Goal: Task Accomplishment & Management: Complete application form

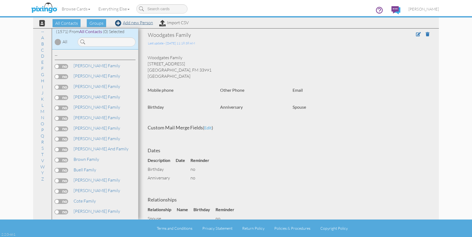
click at [140, 23] on link "Add new Person" at bounding box center [134, 22] width 38 height 5
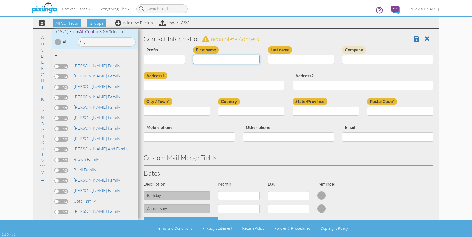
click at [205, 58] on input "First name" at bounding box center [226, 59] width 67 height 9
type input "Pakosta Family"
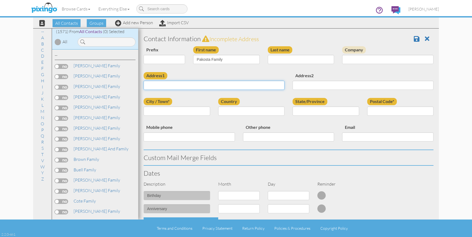
paste input "9609 Fieldcrest Place Breese IL 62230"
type input "9609 Fieldcrest Place Breese IL 62230"
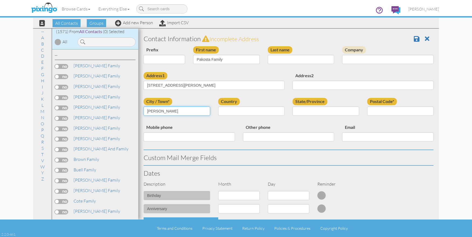
type input "Breese"
select select "object:4814"
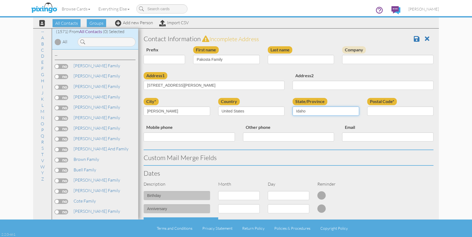
select select "object:5078"
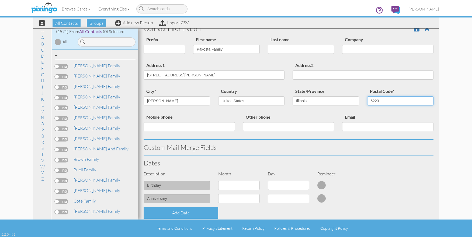
scroll to position [11, 0]
type input "62230"
drag, startPoint x: 190, startPoint y: 74, endPoint x: 186, endPoint y: 74, distance: 4.3
click at [186, 74] on input "9609 Fieldcrest Place Breese IL 62230" at bounding box center [214, 74] width 141 height 9
type input "9609 Fieldcrest Place"
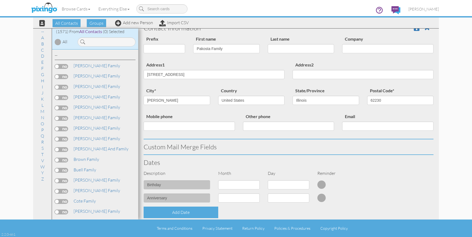
click at [192, 84] on div "Address1 9609 Fieldcrest Place Address2" at bounding box center [289, 74] width 298 height 26
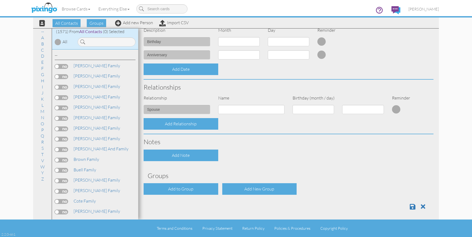
scroll to position [154, 0]
click at [199, 185] on div "Add to Group" at bounding box center [181, 190] width 75 height 12
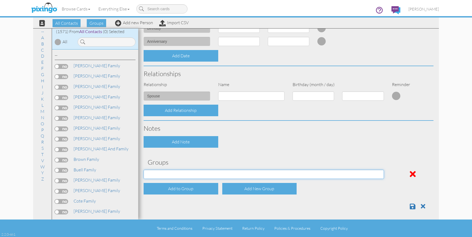
scroll to position [167, 0]
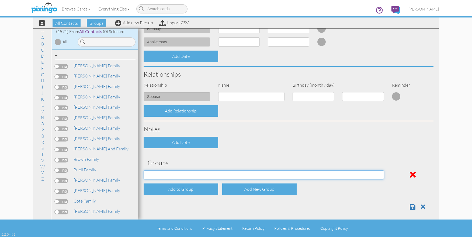
select select "object:5132"
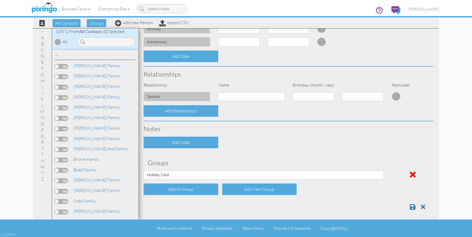
click at [326, 148] on div "Contact Information Prefix Dr. Mr. Mrs. First name Pakosta Family Last name Com…" at bounding box center [289, 39] width 290 height 350
click at [412, 207] on span at bounding box center [413, 207] width 6 height 6
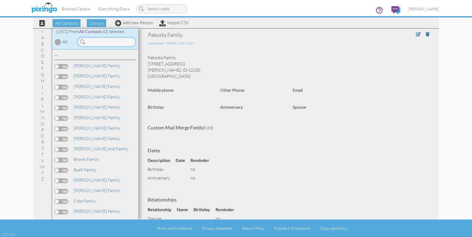
click at [99, 45] on input at bounding box center [107, 41] width 58 height 9
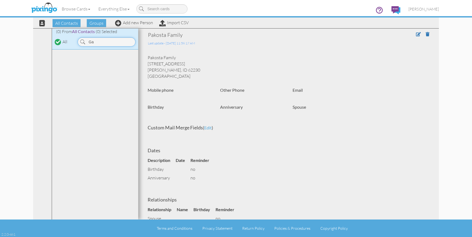
type input "G"
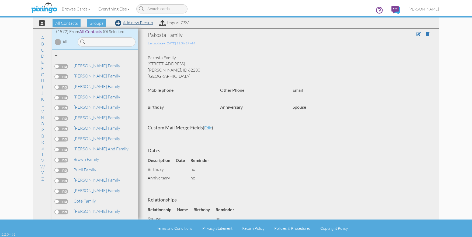
click at [137, 22] on link "Add new Person" at bounding box center [134, 22] width 38 height 5
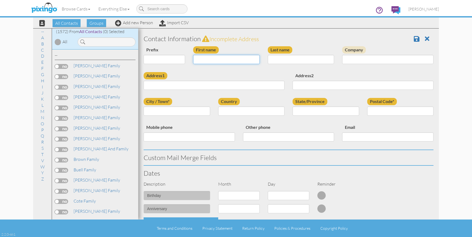
click at [205, 57] on input "First name" at bounding box center [226, 59] width 67 height 9
type input "[PERSON_NAME]"
type input "Gacioch"
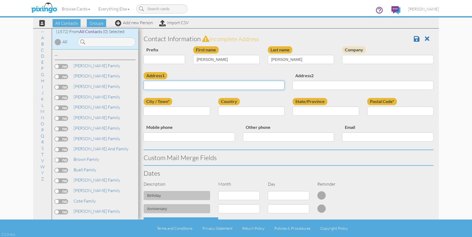
paste input "3623 75th Street, Moline, Illinois 61265"
type input "3623 75th Street, Moline, Illinois 61265"
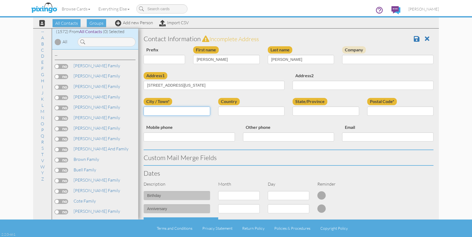
click at [176, 107] on input "City / Town*" at bounding box center [177, 111] width 67 height 9
type input "Moline"
select select "object:7893"
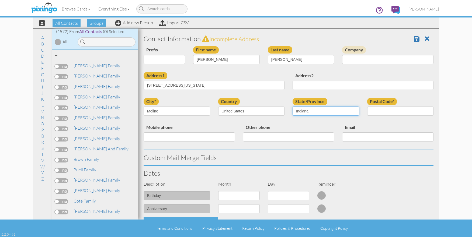
select select "object:8157"
click at [389, 112] on input "Postal Code*" at bounding box center [400, 111] width 67 height 9
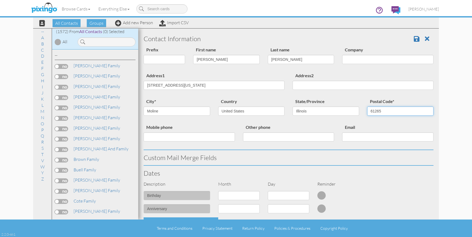
type input "61265"
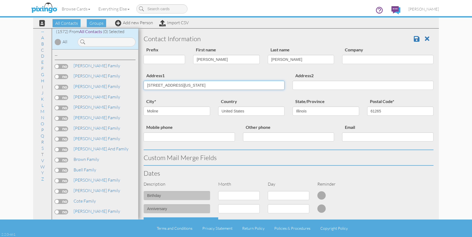
drag, startPoint x: 231, startPoint y: 86, endPoint x: 177, endPoint y: 86, distance: 54.4
click at [177, 86] on input "3623 75th Street, Moline, Illinois 61265" at bounding box center [214, 85] width 141 height 9
type input "3623 75th Street"
click at [218, 98] on label "Country" at bounding box center [229, 101] width 22 height 7
click at [218, 107] on select "[GEOGRAPHIC_DATA] -------------- [GEOGRAPHIC_DATA] [GEOGRAPHIC_DATA] [GEOGRAPHI…" at bounding box center [251, 111] width 67 height 9
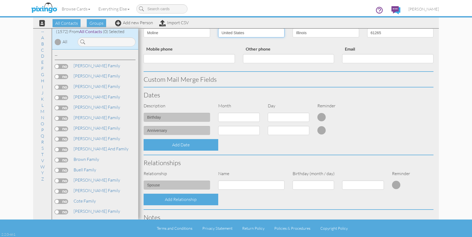
scroll to position [83, 0]
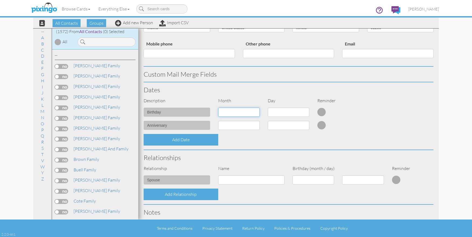
select select "object:7884"
select select "number:20"
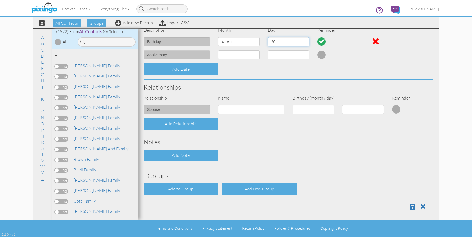
scroll to position [154, 0]
click at [413, 205] on span at bounding box center [413, 207] width 6 height 6
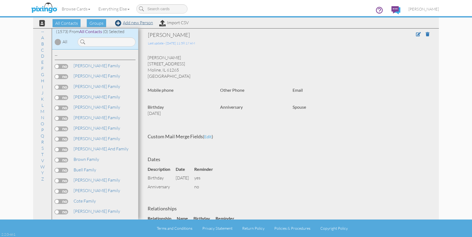
click at [135, 22] on link "Add new Person" at bounding box center [134, 22] width 38 height 5
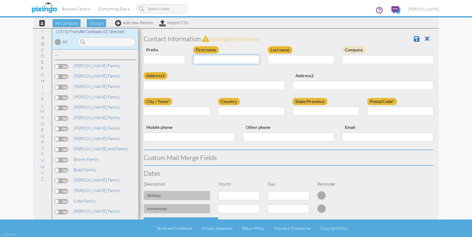
click at [206, 61] on input "First name" at bounding box center [226, 59] width 67 height 9
type input "[PERSON_NAME]"
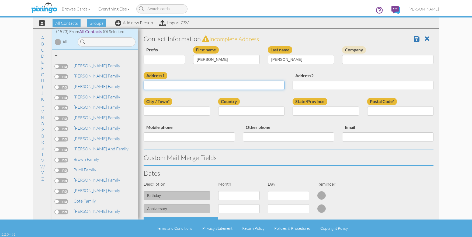
paste input "04/20/1955"
type input "0"
paste input "3623 75th Street, Moline, Illinois 61265"
type input "3623 75th Street, Moline, Illinois 61265"
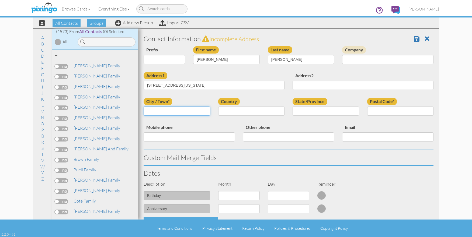
click at [180, 109] on input "City / Town*" at bounding box center [177, 111] width 67 height 9
type input "Moline"
select select "object:4819"
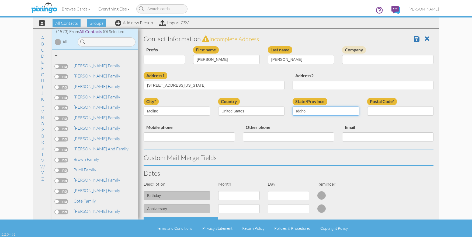
select select "object:5083"
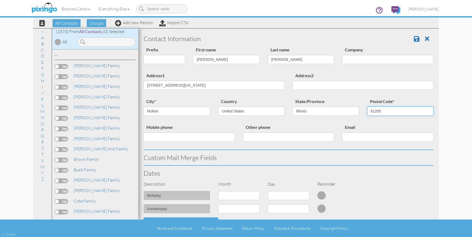
type input "61265"
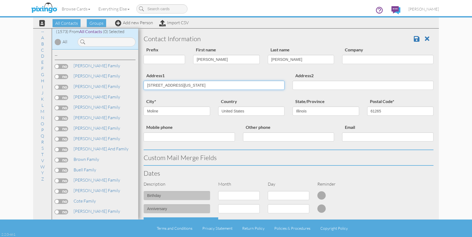
drag, startPoint x: 224, startPoint y: 85, endPoint x: 177, endPoint y: 86, distance: 47.1
click at [177, 86] on input "3623 75th Street, Moline, Illinois 61265" at bounding box center [214, 85] width 141 height 9
type input "3623 75th Street"
click at [228, 74] on div "Address1 3623 75th Street" at bounding box center [214, 83] width 149 height 22
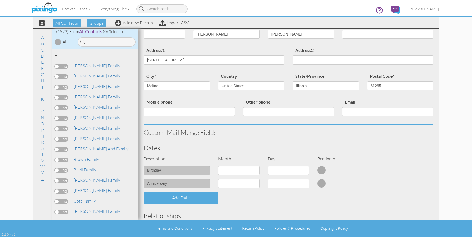
scroll to position [24, 0]
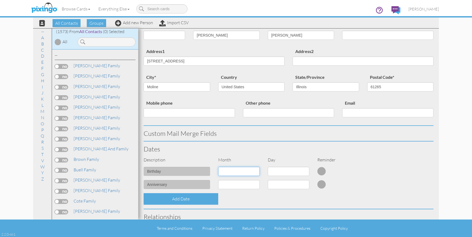
select select "object:4812"
select select "number:5"
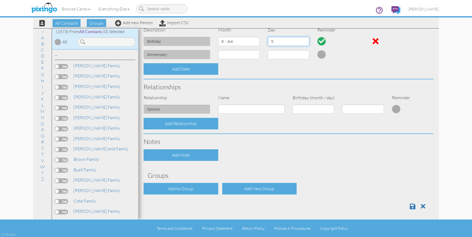
scroll to position [154, 0]
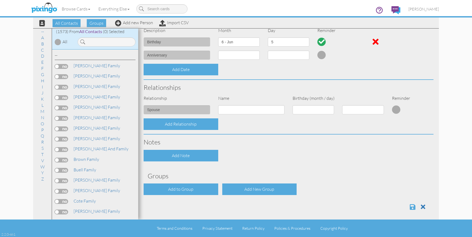
click at [410, 206] on span at bounding box center [413, 207] width 6 height 6
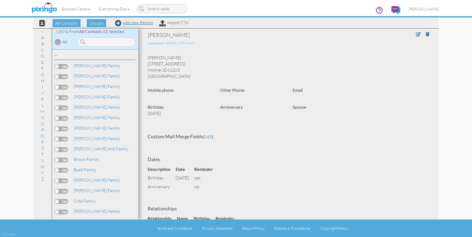
click at [136, 23] on link "Add new Person" at bounding box center [134, 22] width 38 height 5
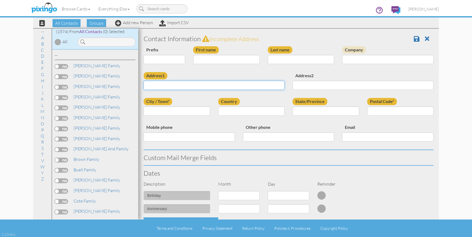
click at [180, 84] on input "Address1" at bounding box center [214, 85] width 141 height 9
paste input "[STREET_ADDRESS][US_STATE]"
type input "[STREET_ADDRESS][US_STATE]"
click at [206, 58] on input "First name" at bounding box center [226, 59] width 67 height 9
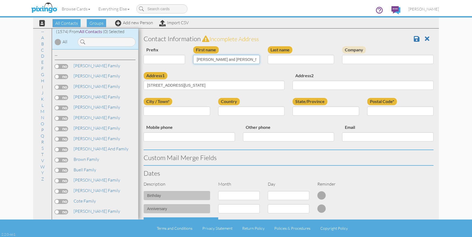
type input "Mike and Wanda Gacioch"
type input "Moline"
select select "object:4822"
select select "object:5086"
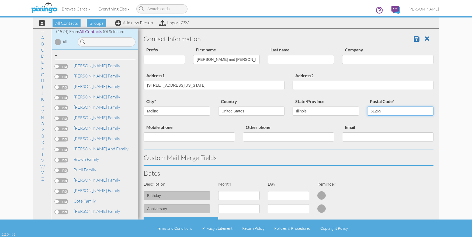
type input "61265"
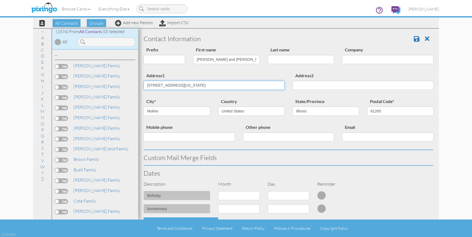
drag, startPoint x: 217, startPoint y: 86, endPoint x: 178, endPoint y: 86, distance: 39.1
click at [178, 86] on input "[STREET_ADDRESS][US_STATE]" at bounding box center [214, 85] width 141 height 9
type input "[STREET_ADDRESS]"
click at [205, 72] on div "Address1 [STREET_ADDRESS]" at bounding box center [214, 83] width 149 height 22
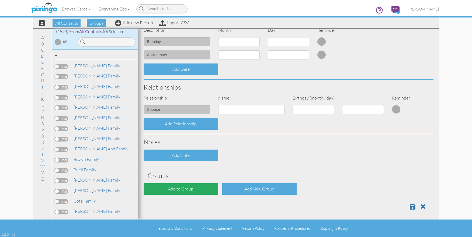
scroll to position [154, 0]
click at [187, 187] on div "Add to Group" at bounding box center [181, 190] width 75 height 12
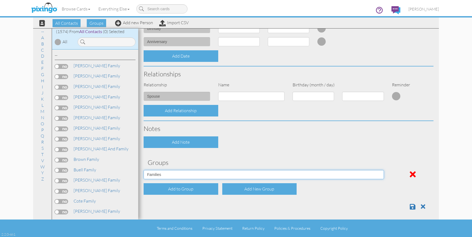
scroll to position [167, 0]
select select "object:5140"
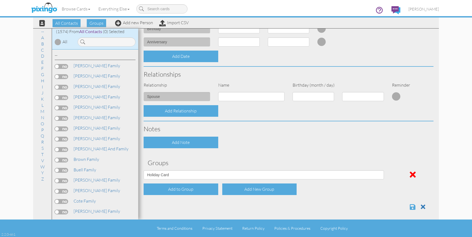
click at [411, 205] on span at bounding box center [413, 207] width 6 height 6
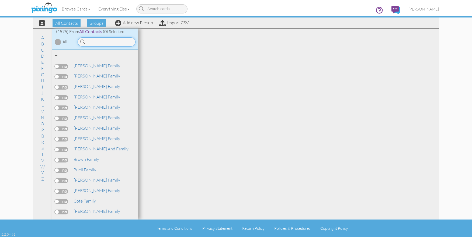
click at [100, 43] on input at bounding box center [107, 41] width 58 height 9
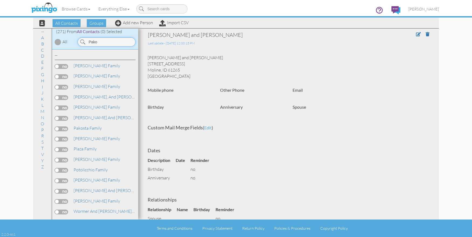
type input "Pakos"
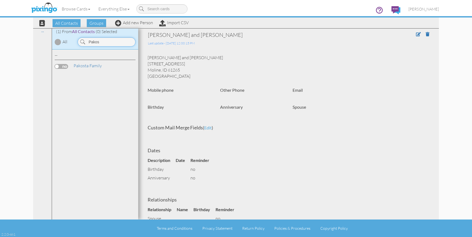
drag, startPoint x: 99, startPoint y: 42, endPoint x: 85, endPoint y: 40, distance: 14.6
click at [85, 40] on div "Pakos" at bounding box center [107, 41] width 58 height 9
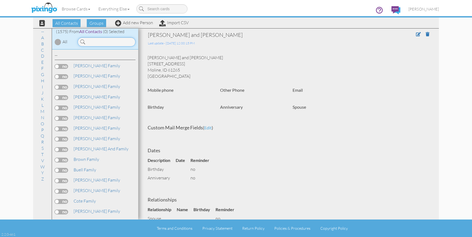
click at [115, 43] on input at bounding box center [107, 41] width 58 height 9
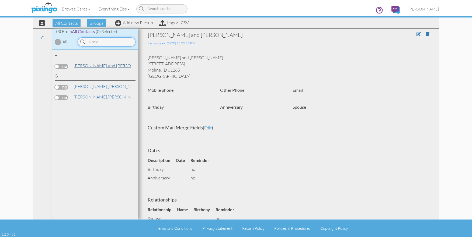
type input "Gacio"
click at [109, 64] on link "[PERSON_NAME] and [PERSON_NAME]" at bounding box center [111, 65] width 77 height 6
click at [416, 34] on span at bounding box center [418, 34] width 5 height 4
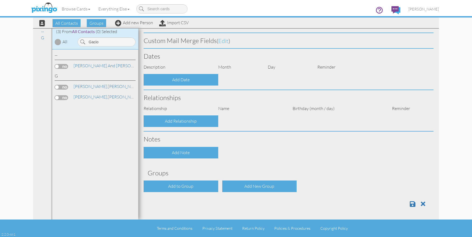
type input "[PERSON_NAME] and [PERSON_NAME]"
type input "3623 75th Street"
type input "Moline"
type input "61265"
select select "object:7908"
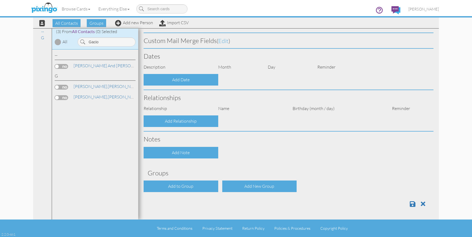
select select "object:8153"
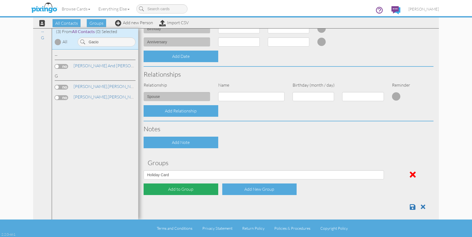
click at [200, 184] on div "Add to Group" at bounding box center [181, 190] width 75 height 12
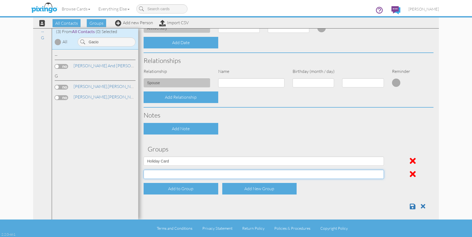
scroll to position [180, 0]
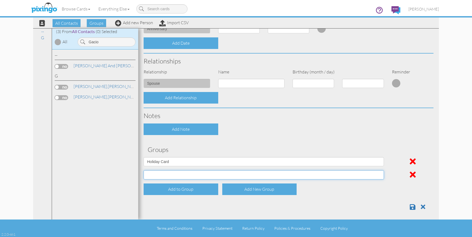
select select "object:7890"
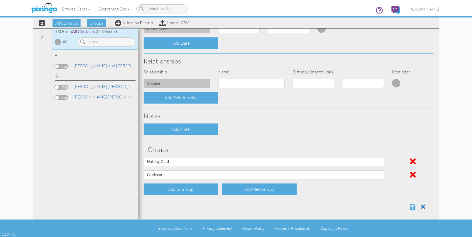
click at [410, 205] on span at bounding box center [413, 207] width 6 height 6
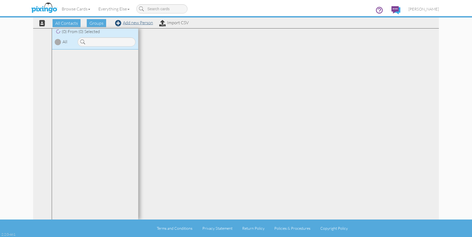
click at [135, 22] on link "Add new Person" at bounding box center [134, 22] width 38 height 5
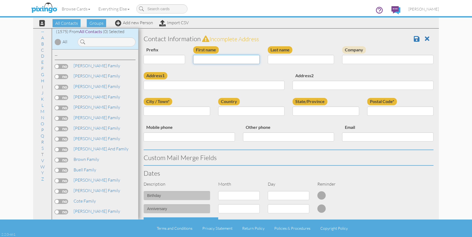
click at [217, 60] on input "First name" at bounding box center [226, 59] width 67 height 9
paste input "Laura M Ochsenfeld"
type input "Laura M Ochsenfeld"
click at [291, 57] on input "Last name" at bounding box center [301, 59] width 67 height 9
type input "Ochsenfeld"
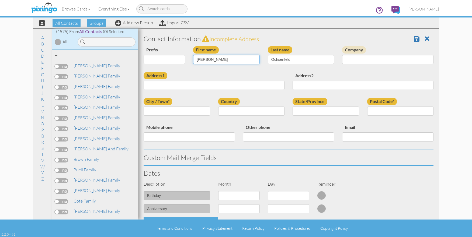
type input "[PERSON_NAME]"
paste input "1045 Brightwood Dr. Aiken, SC 29803 · US"
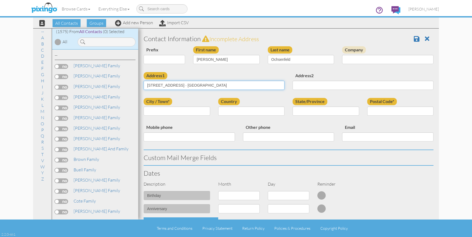
type input "1045 Brightwood Dr. Aiken, SC 29803 · US"
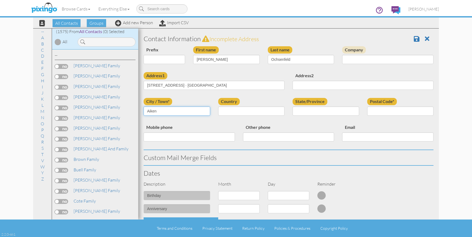
type input "Aiken"
select select "object:4810"
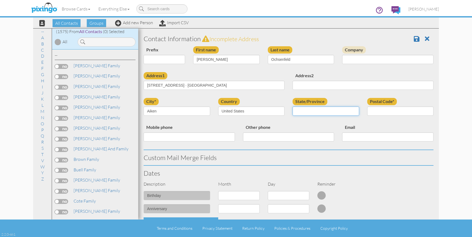
select select "object:5105"
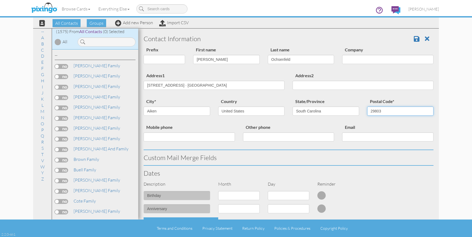
type input "29803"
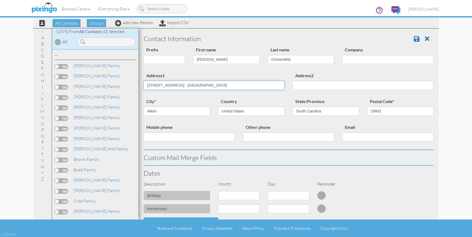
drag, startPoint x: 226, startPoint y: 85, endPoint x: 183, endPoint y: 87, distance: 43.1
click at [183, 87] on input "1045 Brightwood Dr. Aiken, SC 29803 · US" at bounding box center [214, 85] width 141 height 9
type input "[STREET_ADDRESS]"
click at [217, 100] on div "Country United States -------------- Afghanistan Albania Algeria American Samoa…" at bounding box center [251, 109] width 75 height 22
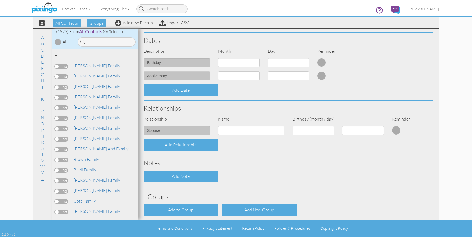
scroll to position [133, 0]
select select "object:4807"
select select "number:22"
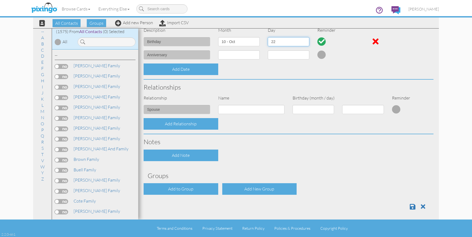
scroll to position [154, 0]
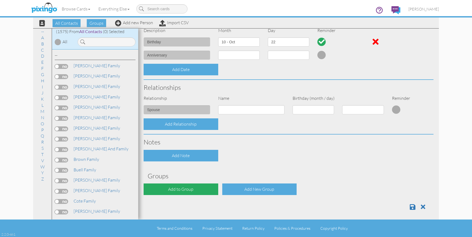
click at [199, 184] on div "Add to Group" at bounding box center [181, 190] width 75 height 12
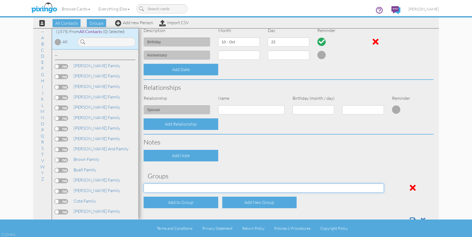
select select "object:5123"
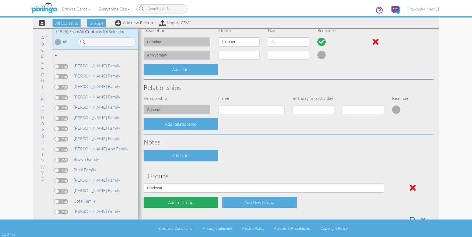
click at [189, 200] on div "Add to Group" at bounding box center [181, 203] width 75 height 12
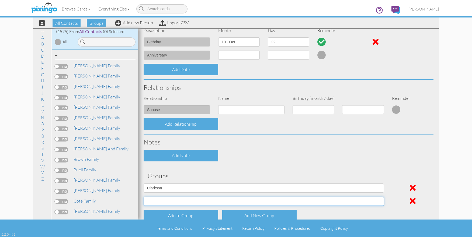
select select "object:5130"
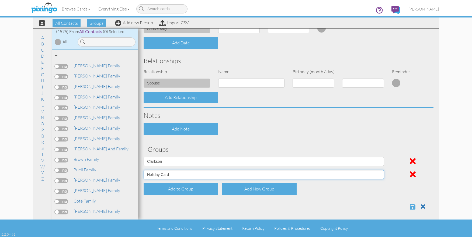
scroll to position [180, 0]
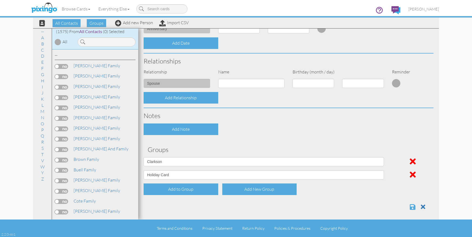
click at [413, 206] on span at bounding box center [413, 207] width 6 height 6
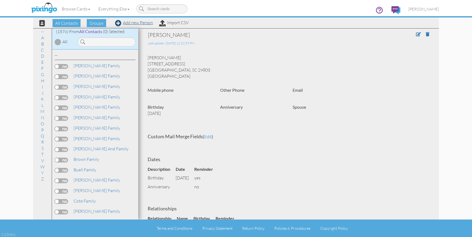
click at [134, 23] on link "Add new Person" at bounding box center [134, 22] width 38 height 5
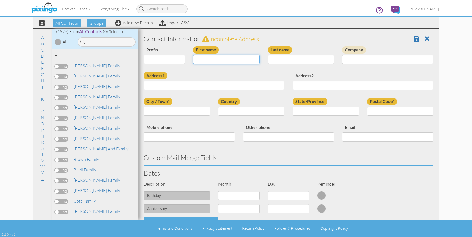
click at [225, 62] on input "First name" at bounding box center [226, 59] width 67 height 9
type input "[PERSON_NAME] Family"
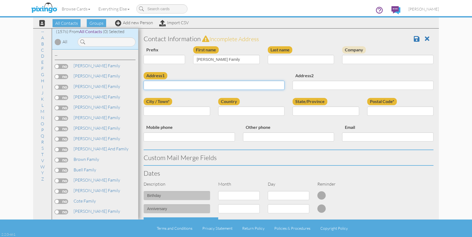
paste input "[STREET_ADDRESS][PERSON_NAME] · [GEOGRAPHIC_DATA]"
type input "[STREET_ADDRESS][PERSON_NAME] · [GEOGRAPHIC_DATA]"
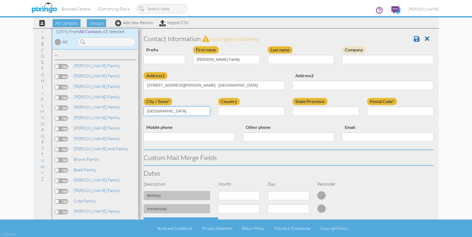
type input "[GEOGRAPHIC_DATA]"
select select "object:4829"
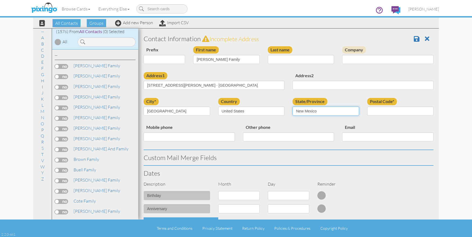
select select "object:5113"
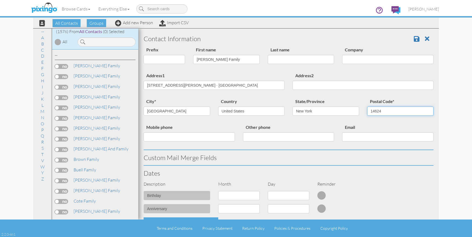
type input "14624"
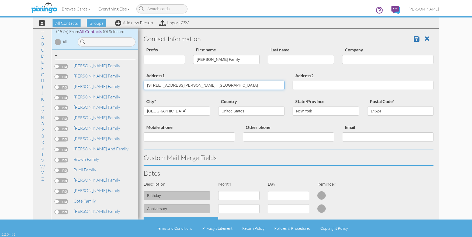
drag, startPoint x: 222, startPoint y: 85, endPoint x: 175, endPoint y: 86, distance: 47.2
click at [175, 86] on input "38 Denishire Dr Rochester, NY 14624 · US" at bounding box center [214, 85] width 141 height 9
type input "38 Denishire Dr"
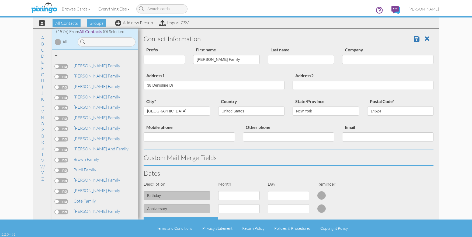
click at [246, 73] on div "Address1 38 Denishire Dr" at bounding box center [214, 83] width 149 height 22
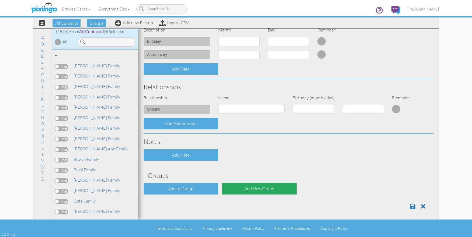
scroll to position [154, 0]
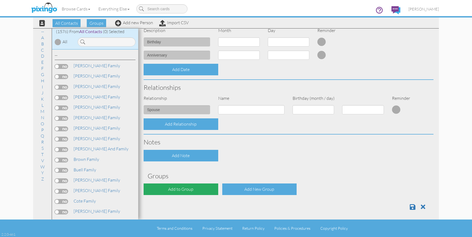
click at [200, 186] on div "Add to Group" at bounding box center [181, 190] width 75 height 12
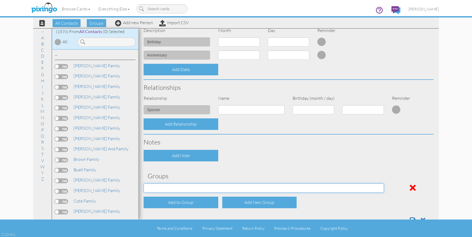
select select "object:5147"
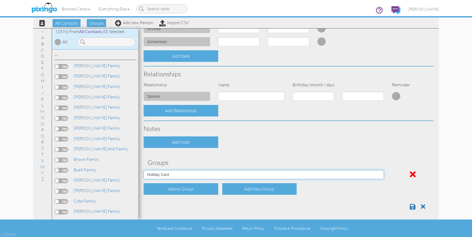
scroll to position [167, 0]
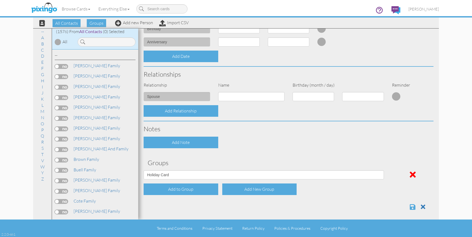
click at [411, 204] on span at bounding box center [413, 207] width 6 height 6
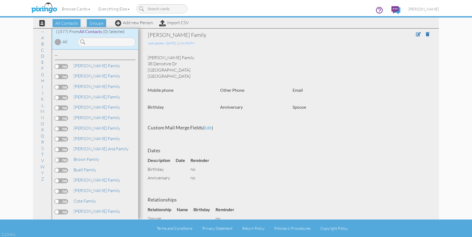
drag, startPoint x: 148, startPoint y: 64, endPoint x: 179, endPoint y: 65, distance: 31.0
click at [179, 65] on div "[PERSON_NAME] Family [STREET_ADDRESS] [GEOGRAPHIC_DATA], NY 14624 [GEOGRAPHIC_D…" at bounding box center [289, 67] width 290 height 25
copy div "38 Denishire Dr"
click at [130, 20] on div "Browse Cards Business Accounting Automotive Chiropractor Customer Dental Financ…" at bounding box center [236, 10] width 406 height 21
click at [130, 22] on link "Add new Person" at bounding box center [134, 22] width 38 height 5
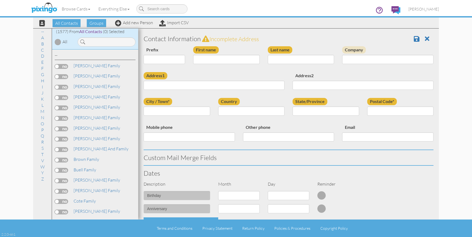
click at [165, 90] on div "Address1" at bounding box center [214, 83] width 149 height 22
click at [165, 87] on input "Address1" at bounding box center [214, 85] width 141 height 9
paste input "38 Denishire Dr"
type input "38 Denishire Dr"
click at [312, 113] on input "State/Province" at bounding box center [325, 111] width 67 height 9
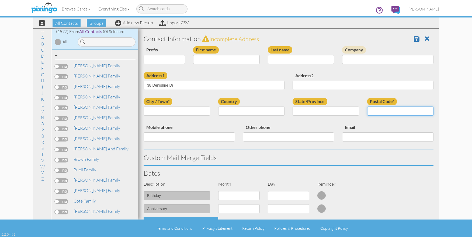
click at [379, 109] on input "Postal Code*" at bounding box center [400, 111] width 67 height 9
type input "14624"
click at [173, 110] on input "City / Town*" at bounding box center [177, 111] width 67 height 9
type input "[GEOGRAPHIC_DATA]"
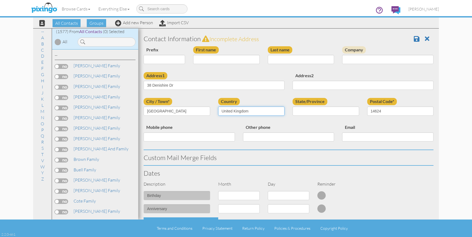
select select "object:5059"
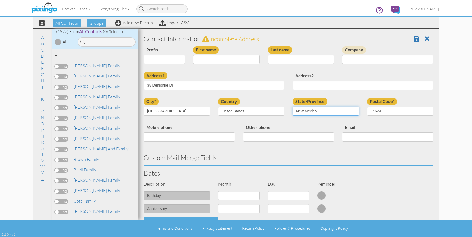
select select "object:5113"
click at [215, 58] on input "First name" at bounding box center [226, 59] width 67 height 9
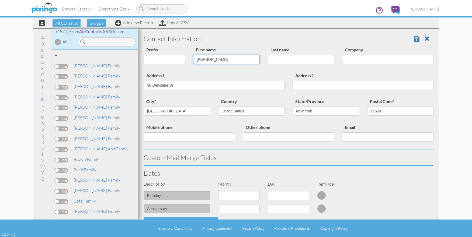
type input "[PERSON_NAME]"
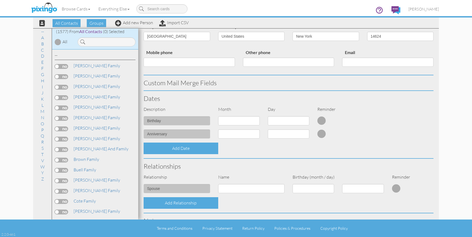
scroll to position [106, 0]
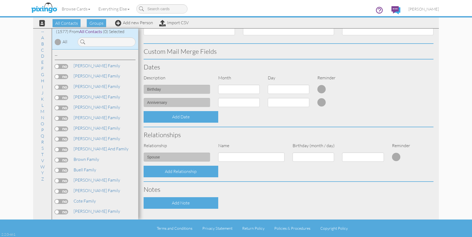
type input "[PERSON_NAME]"
select select "object:4824"
select select "number:15"
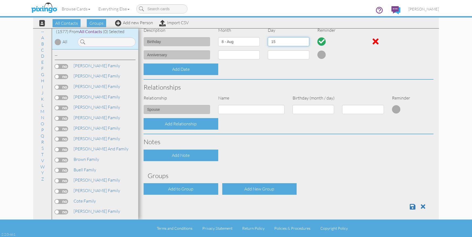
scroll to position [154, 0]
click at [412, 206] on span at bounding box center [413, 207] width 6 height 6
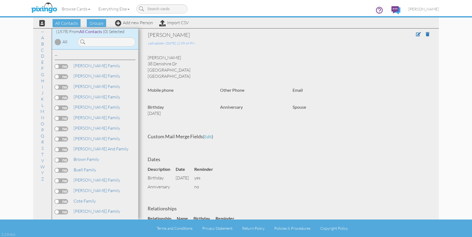
drag, startPoint x: 179, startPoint y: 64, endPoint x: 148, endPoint y: 64, distance: 30.7
click at [148, 64] on div "Brittany Kline 38 Denishire Dr Rochester, NY 14624 United States" at bounding box center [289, 67] width 290 height 25
copy div "38 Denishire Dr"
drag, startPoint x: 135, startPoint y: 24, endPoint x: 149, endPoint y: 32, distance: 15.8
click at [137, 20] on div "Browse Cards Business Accounting Automotive Chiropractor Customer Dental Financ…" at bounding box center [236, 10] width 406 height 21
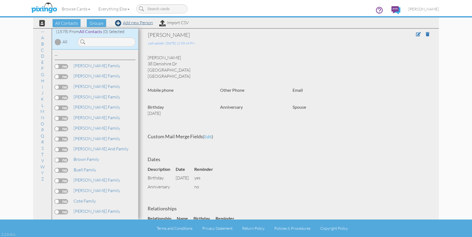
click at [137, 22] on link "Add new Person" at bounding box center [134, 22] width 38 height 5
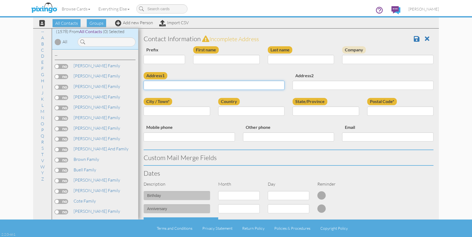
click at [182, 85] on input "Address1" at bounding box center [214, 85] width 141 height 9
paste input "38 Denishire Dr"
type input "38 Denishire Dr"
click at [187, 104] on div "City / Town*" at bounding box center [177, 109] width 75 height 22
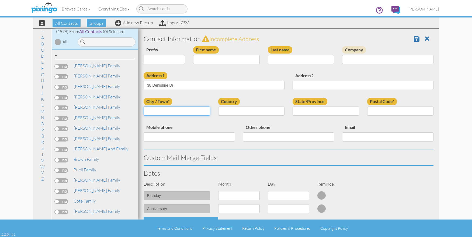
click at [186, 109] on input "City / Town*" at bounding box center [177, 111] width 67 height 9
type input "Rochester"
select select "object:5062"
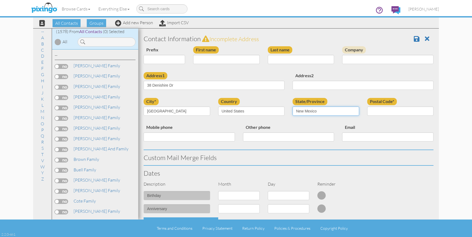
select select "object:5116"
type input "14624"
click at [202, 60] on input "First name" at bounding box center [226, 59] width 67 height 9
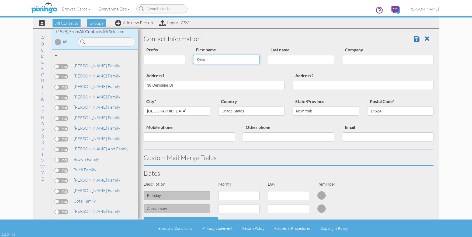
type input "Kelan"
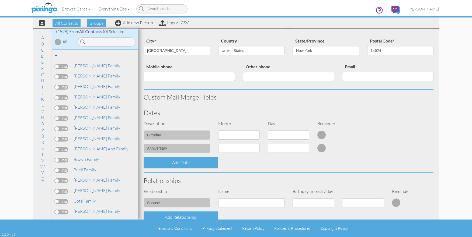
scroll to position [77, 0]
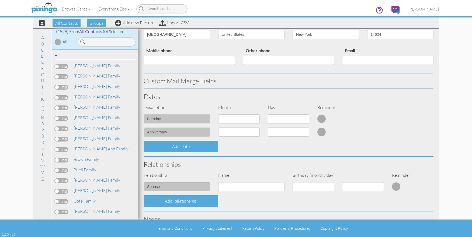
type input "Kline"
select select "object:4825"
select select "number:12"
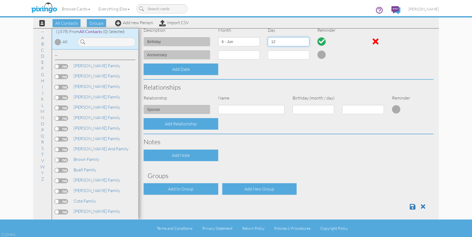
scroll to position [154, 0]
click at [414, 206] on span at bounding box center [413, 207] width 6 height 6
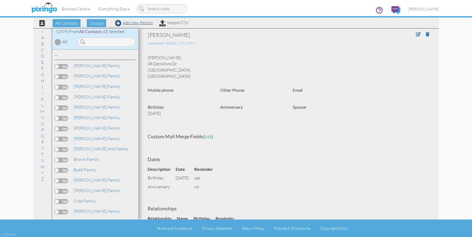
click at [145, 25] on link "Add new Person" at bounding box center [134, 22] width 38 height 5
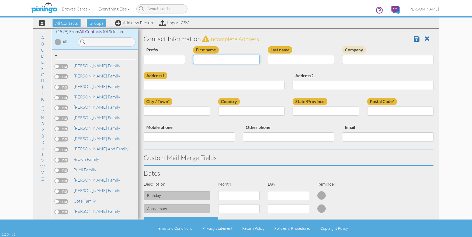
click at [211, 59] on input "First name" at bounding box center [226, 59] width 67 height 9
type input "[PERSON_NAME]"
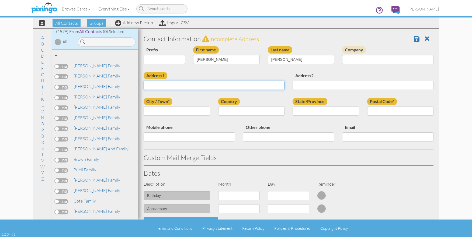
paste input "38 Denishire Dr"
type input "38 Denishire Dr"
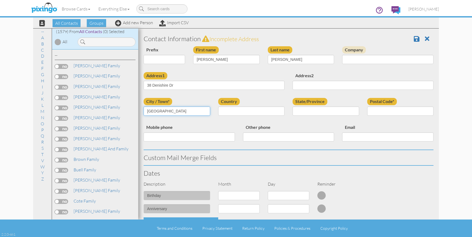
type input "[GEOGRAPHIC_DATA]"
select select "object:4835"
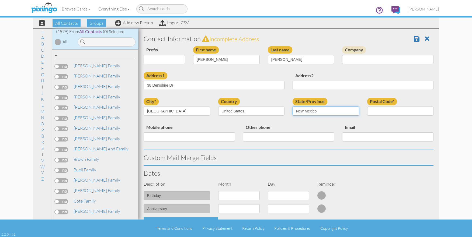
select select "object:5119"
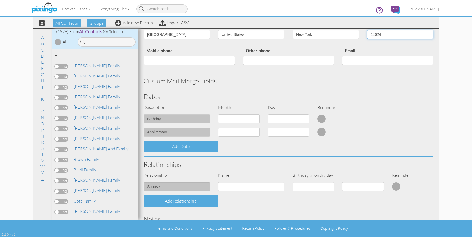
scroll to position [77, 0]
type input "14624"
select select "object:4823"
drag, startPoint x: 236, startPoint y: 119, endPoint x: 276, endPoint y: 119, distance: 40.1
click at [277, 118] on div "birthday 1 - Jan 2 - Feb 3 - Mar 4 - Apr 5 - May 6 - Jun 7 - Jul 8 - Aug 9 - Se…" at bounding box center [289, 120] width 298 height 13
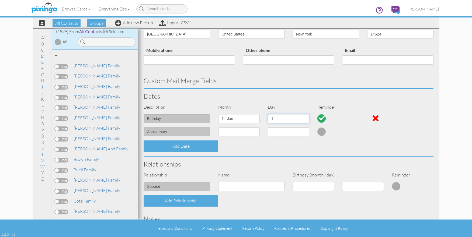
select select "number:3"
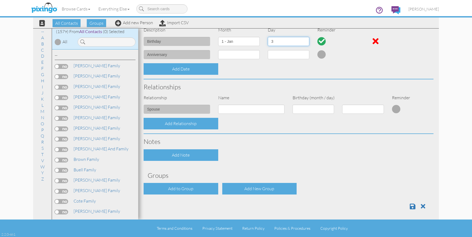
scroll to position [154, 0]
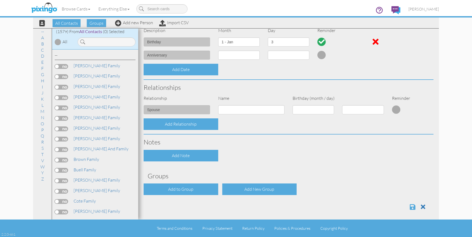
click at [411, 207] on span at bounding box center [413, 207] width 6 height 6
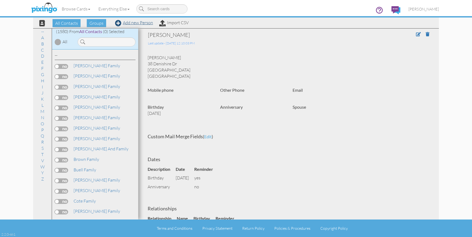
click at [133, 24] on link "Add new Person" at bounding box center [134, 22] width 38 height 5
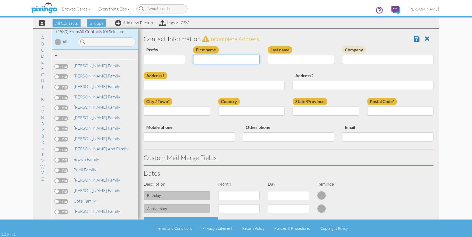
click at [220, 59] on input "First name" at bounding box center [226, 59] width 67 height 9
type input "[PERSON_NAME]"
type input "Kline"
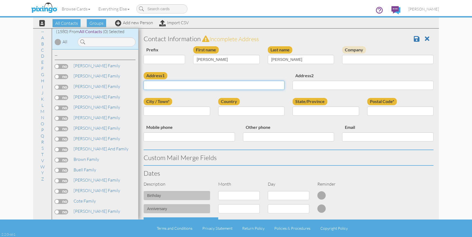
paste input "38 Denishire Dr"
type input "38 Denishire Dr"
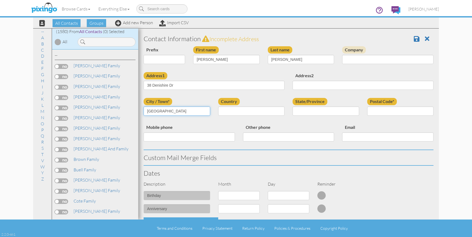
type input "Rochester"
select select "object:4838"
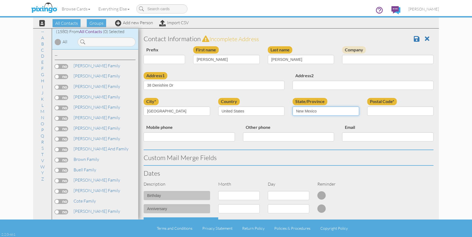
select select "object:5122"
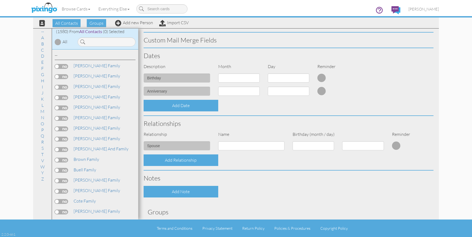
scroll to position [135, 0]
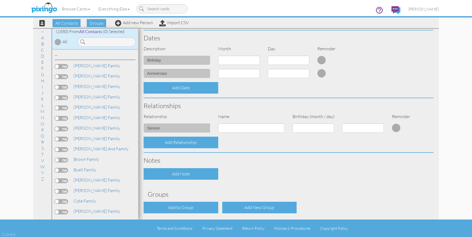
type input "14624"
select select "object:4833"
select select "number:2"
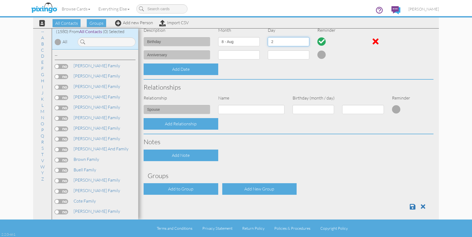
scroll to position [154, 0]
click at [412, 207] on span at bounding box center [413, 207] width 6 height 6
